Goal: Entertainment & Leisure: Browse casually

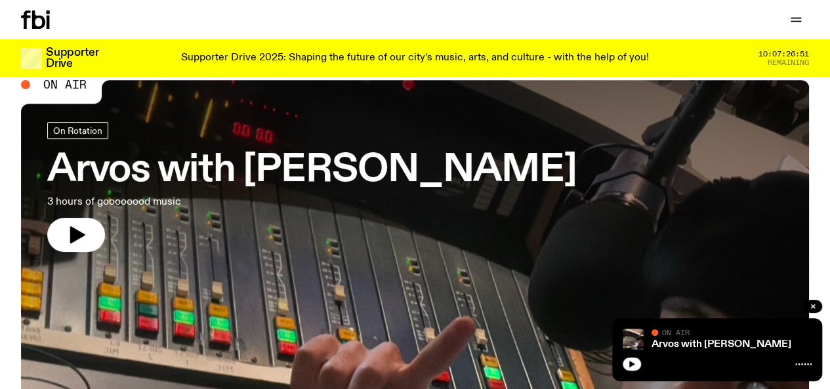
scroll to position [54, 0]
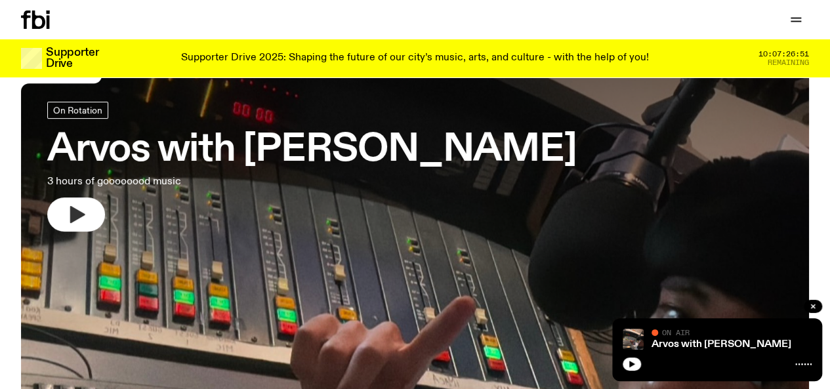
click at [82, 216] on icon "button" at bounding box center [76, 214] width 21 height 21
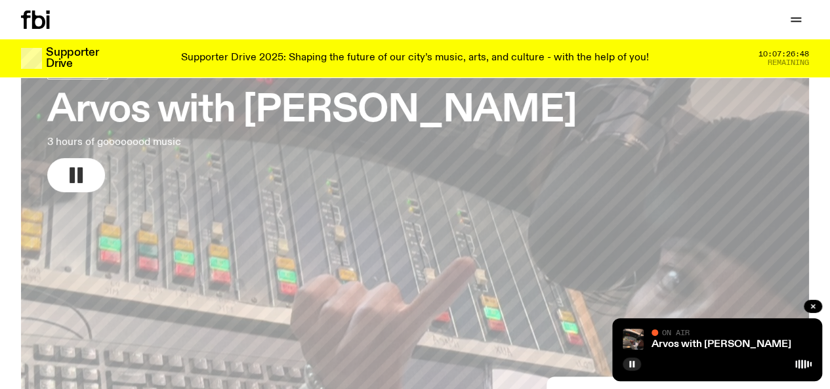
scroll to position [63, 0]
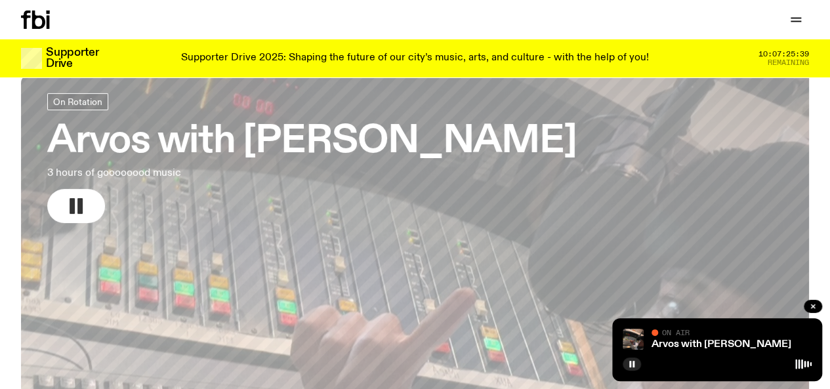
click at [211, 136] on h3 "Arvos with [PERSON_NAME]" at bounding box center [311, 141] width 529 height 37
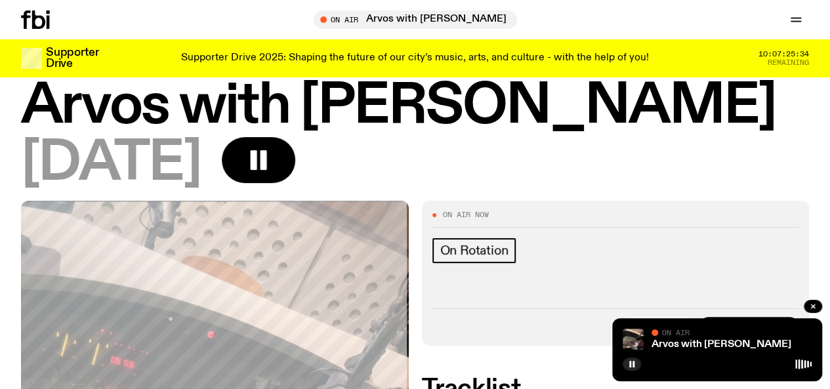
scroll to position [30, 0]
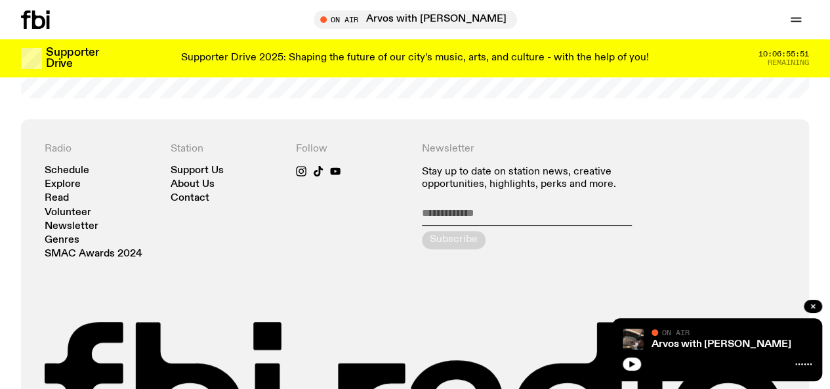
scroll to position [2853, 0]
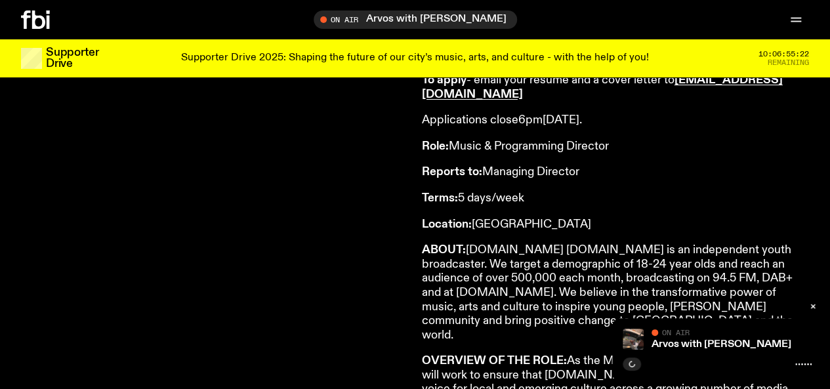
scroll to position [218, 0]
click at [816, 304] on icon "button" at bounding box center [813, 306] width 8 height 8
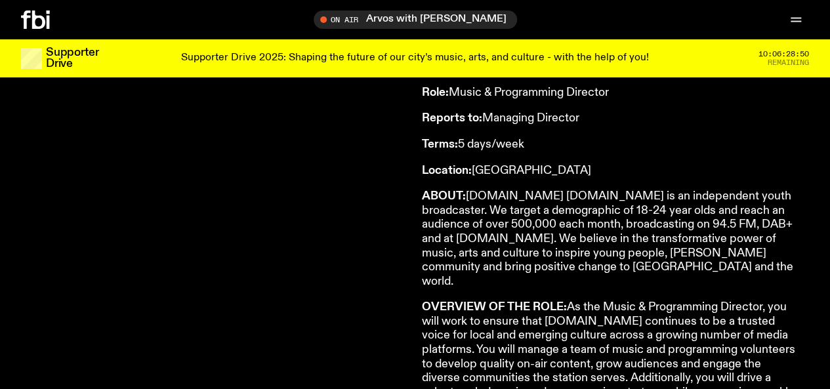
scroll to position [272, 0]
